Goal: Task Accomplishment & Management: Use online tool/utility

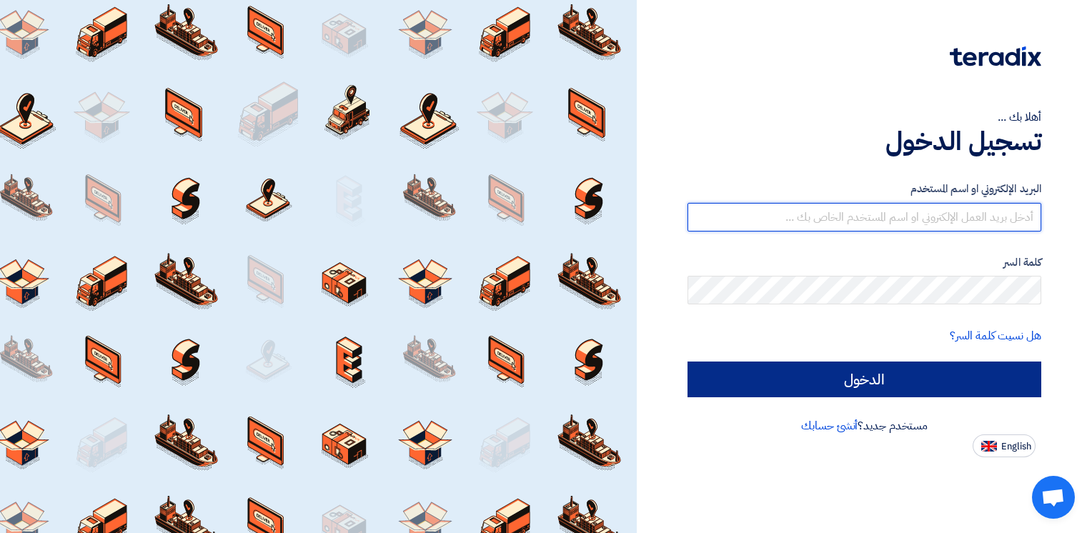
type input "[EMAIL_ADDRESS][DOMAIN_NAME]"
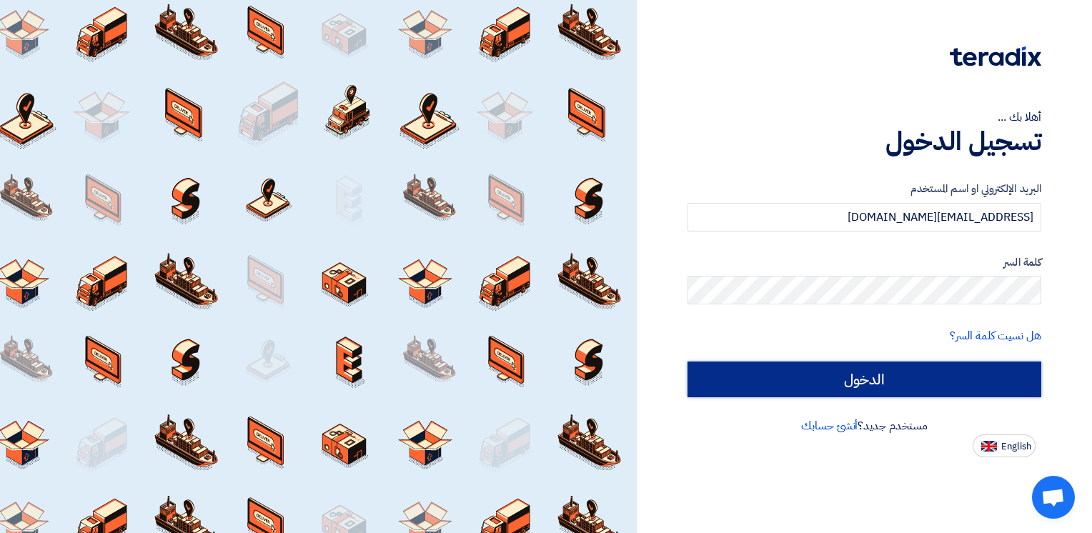
click at [927, 375] on input "الدخول" at bounding box center [864, 380] width 354 height 36
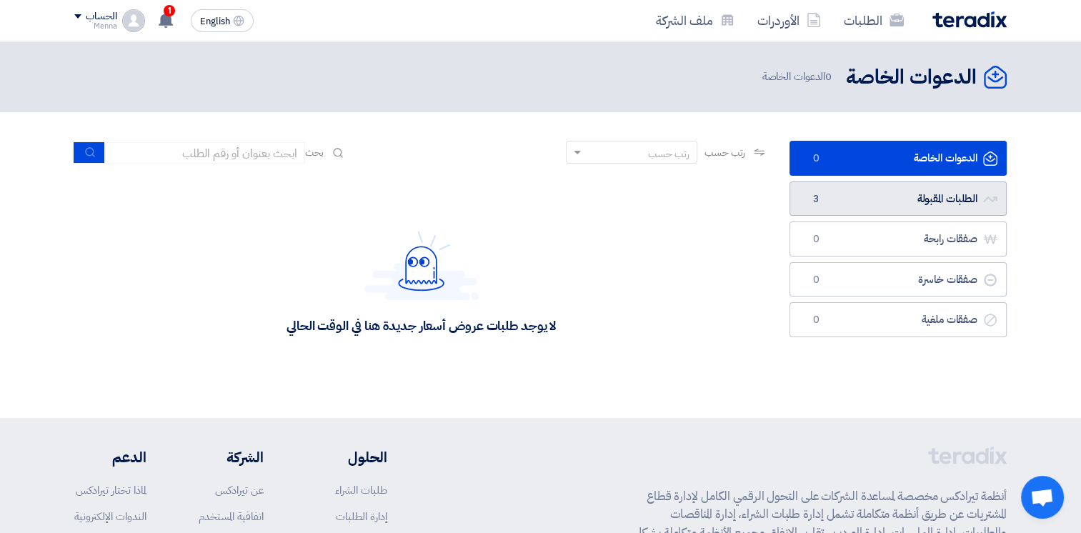
click at [923, 201] on link "الطلبات المقبولة الطلبات المقبولة 3" at bounding box center [898, 199] width 217 height 35
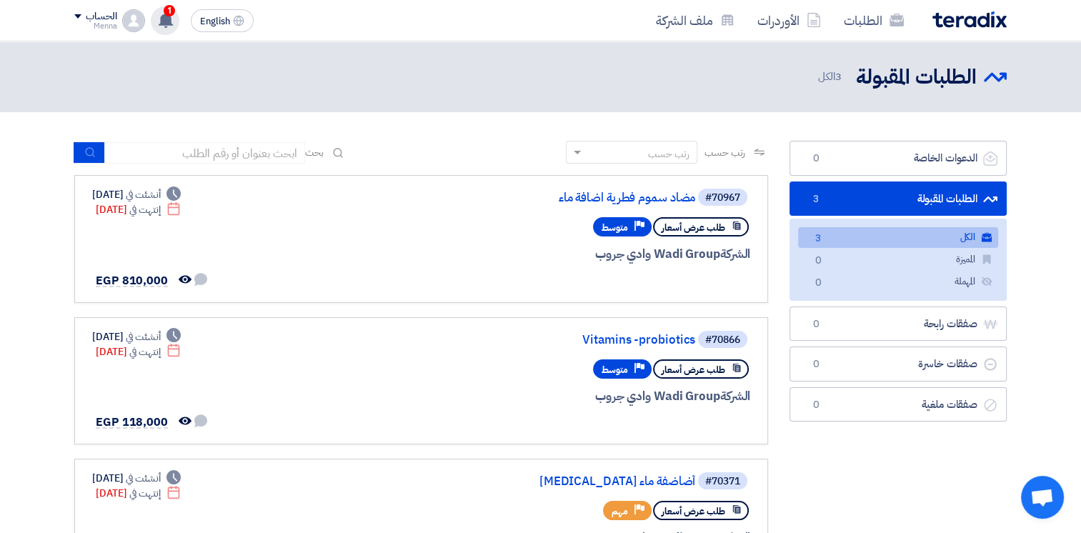
click at [172, 19] on icon at bounding box center [166, 20] width 16 height 16
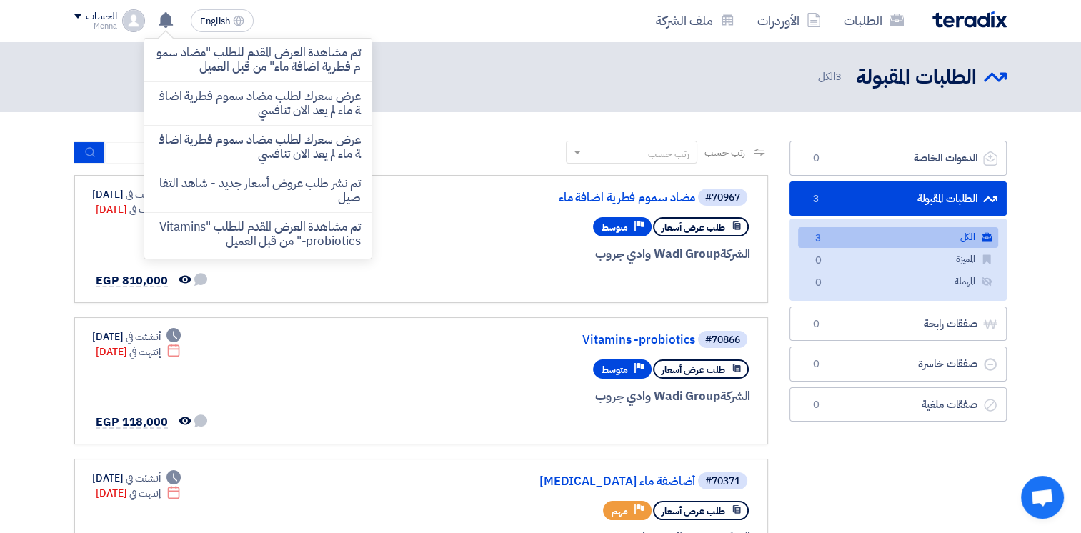
click at [430, 72] on div "الطلبات المقبولة الطلبات المقبولة 3 الكل" at bounding box center [540, 77] width 933 height 28
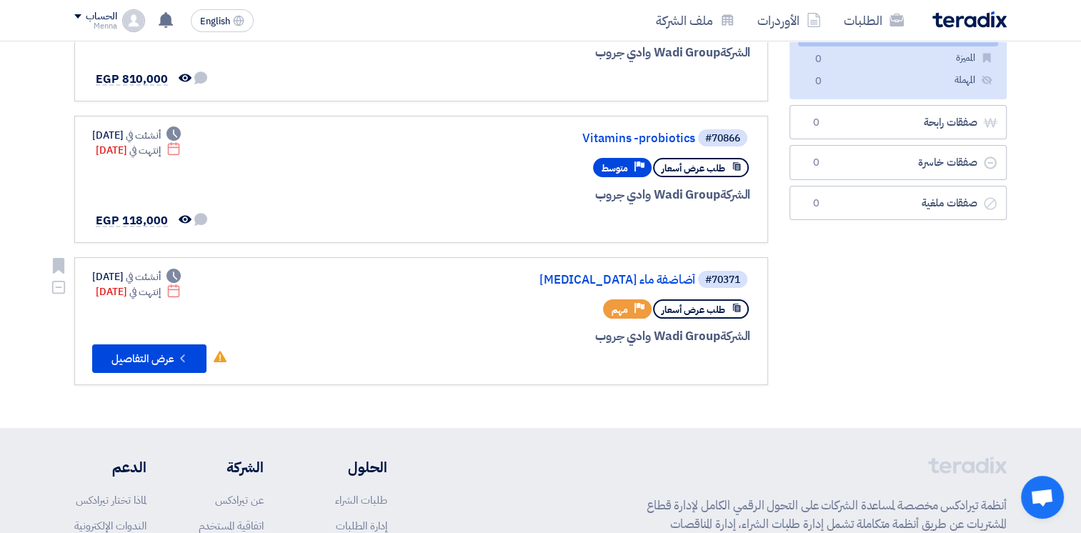
scroll to position [291, 0]
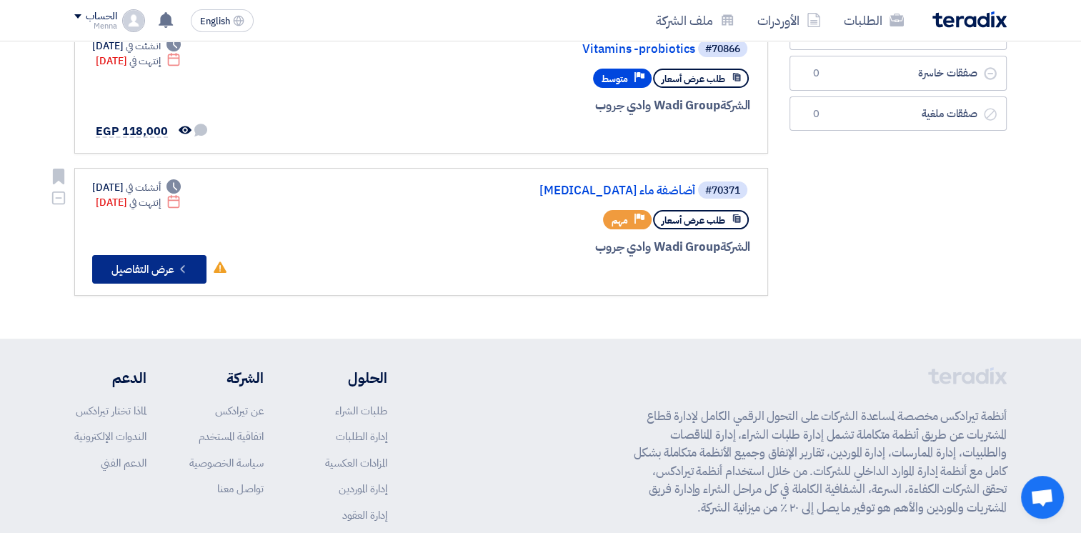
click at [199, 268] on button "Check details عرض التفاصيل" at bounding box center [149, 269] width 114 height 29
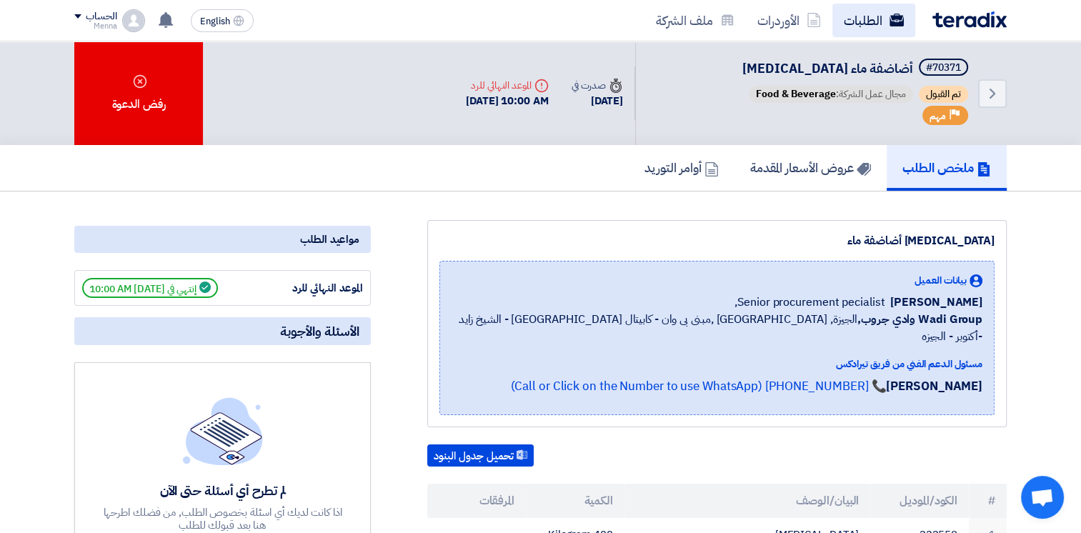
click at [877, 23] on link "الطلبات" at bounding box center [874, 21] width 83 height 34
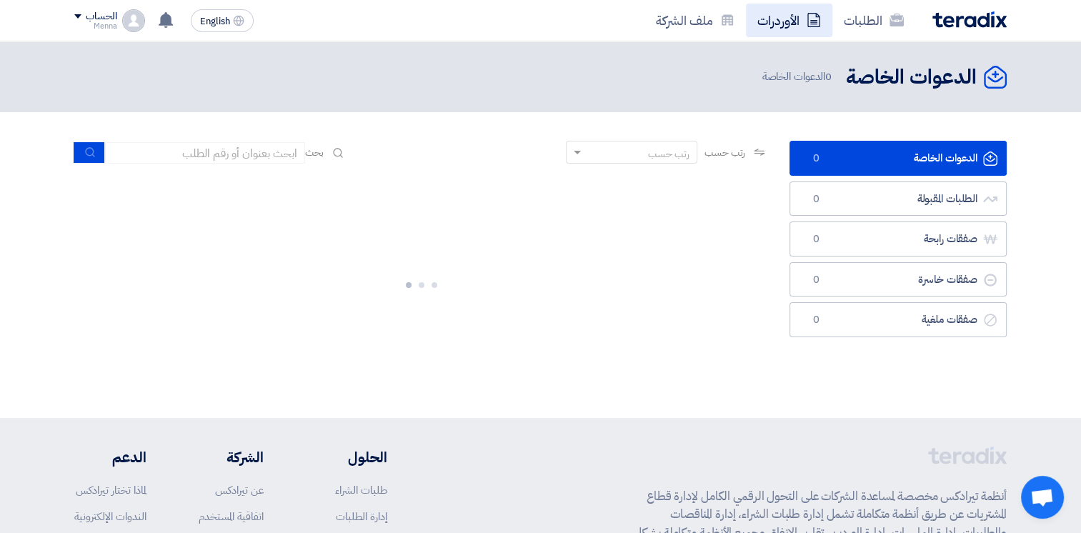
click at [793, 18] on link "الأوردرات" at bounding box center [789, 21] width 86 height 34
